Goal: Information Seeking & Learning: Learn about a topic

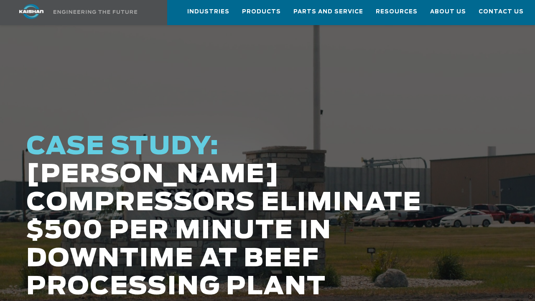
scroll to position [42, 0]
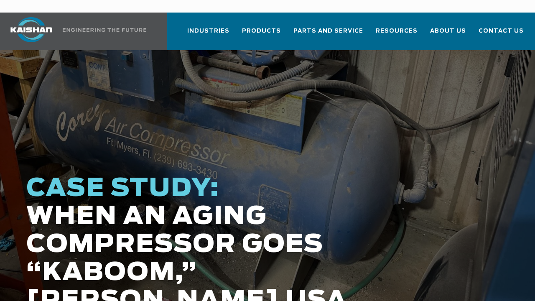
scroll to position [42, 0]
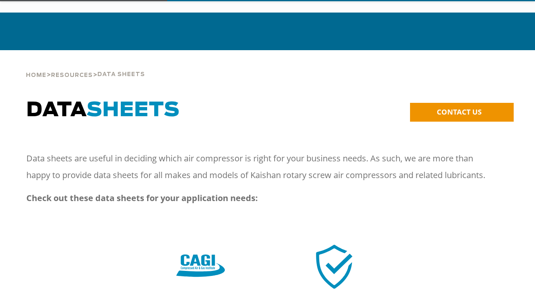
scroll to position [42, 0]
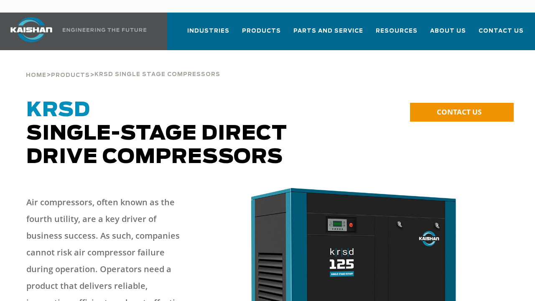
scroll to position [42, 0]
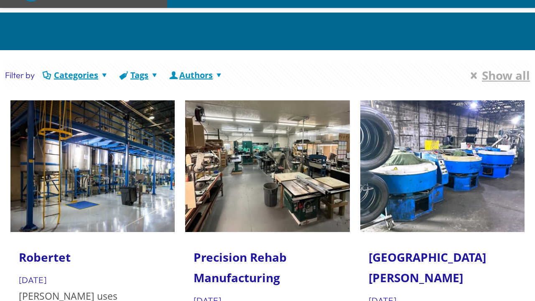
scroll to position [42, 0]
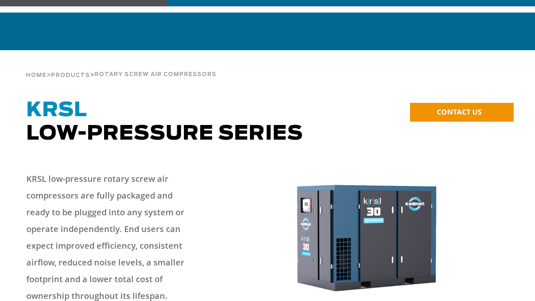
scroll to position [42, 0]
